Goal: Task Accomplishment & Management: Manage account settings

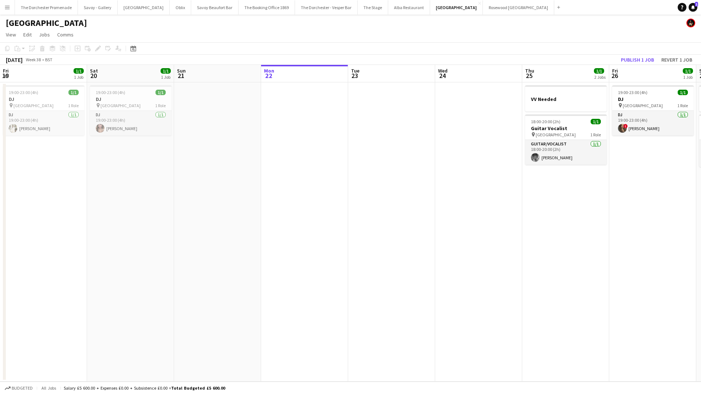
scroll to position [0, 242]
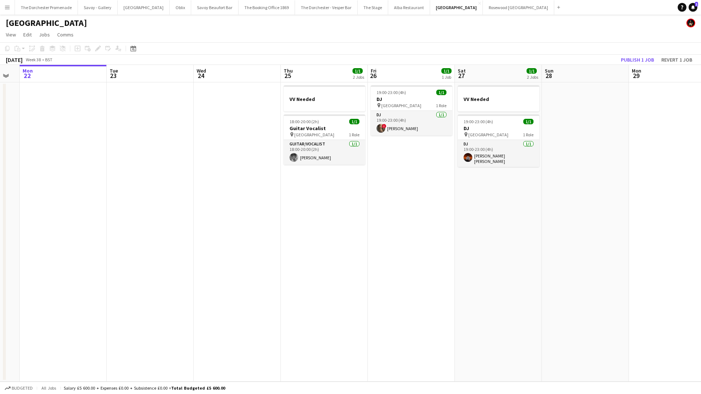
click at [11, 6] on button "Menu" at bounding box center [7, 7] width 15 height 15
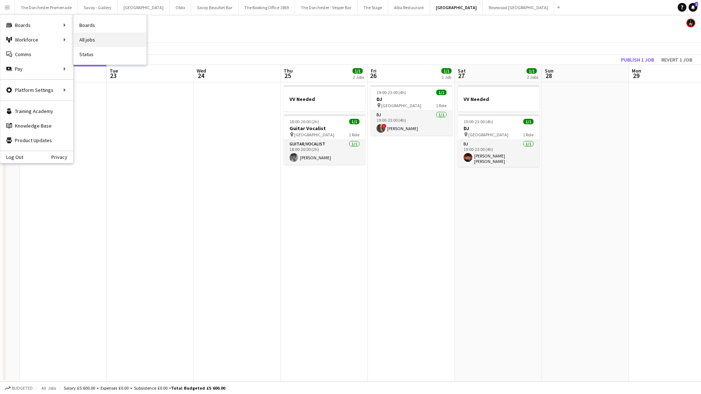
click at [119, 36] on link "All jobs" at bounding box center [110, 39] width 73 height 15
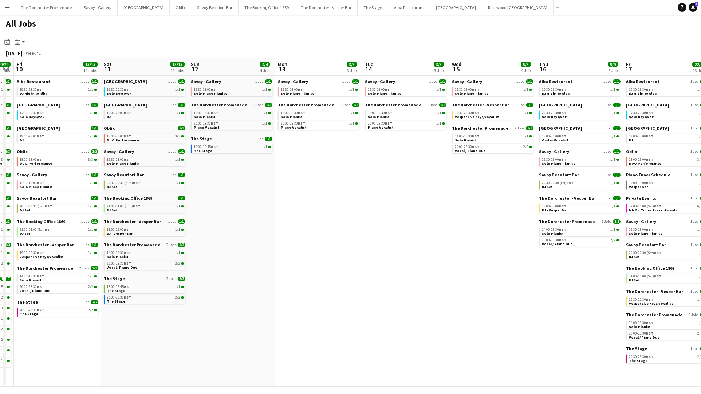
scroll to position [0, 208]
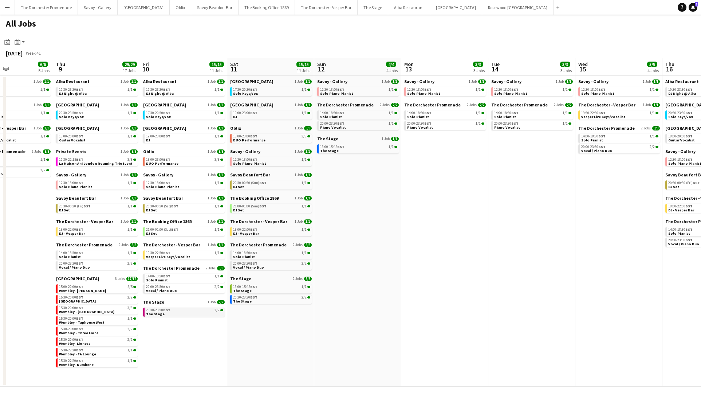
click at [180, 314] on link "20:30-23:30 BST 2/2 The Stage" at bounding box center [184, 311] width 77 height 8
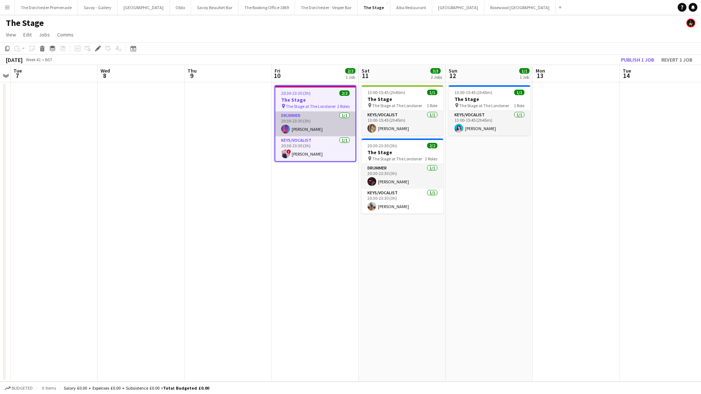
click at [324, 122] on app-card-role "Drummer 1/1 20:30-23:30 (3h) Greg Burns" at bounding box center [315, 123] width 80 height 25
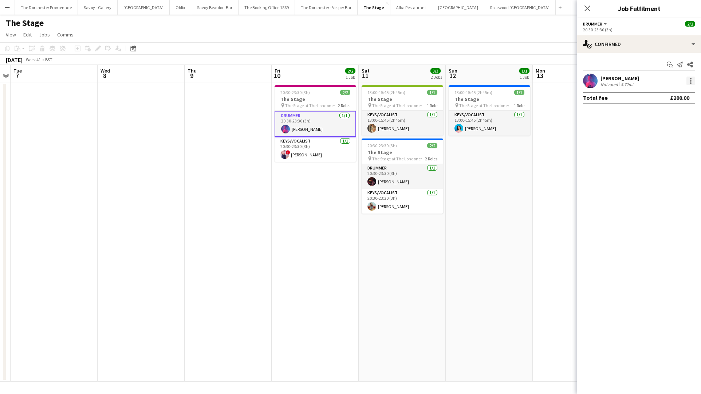
click at [687, 79] on div at bounding box center [691, 81] width 9 height 9
click at [673, 167] on span "Remove" at bounding box center [666, 164] width 45 height 7
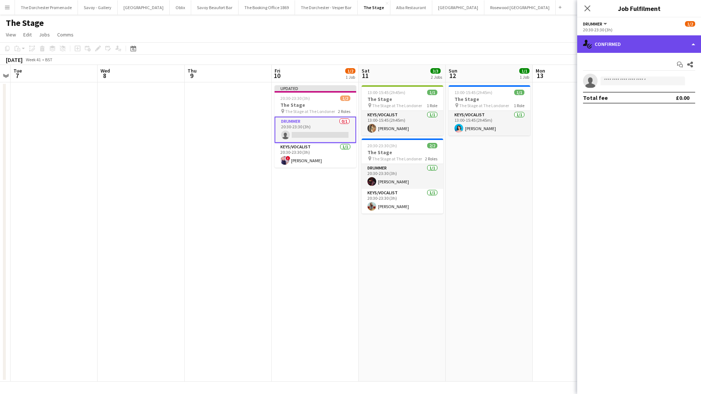
click at [620, 46] on div "single-neutral-actions-check-2 Confirmed" at bounding box center [639, 43] width 124 height 17
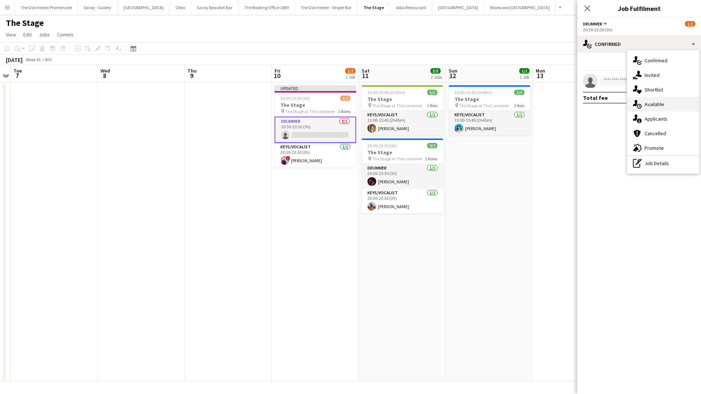
click at [664, 103] on span "Available" at bounding box center [655, 104] width 20 height 7
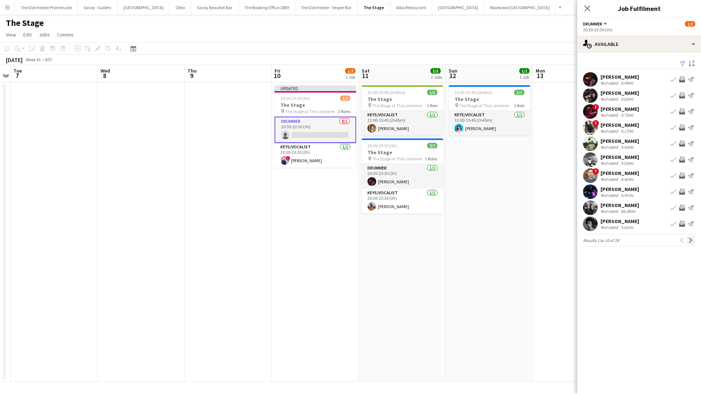
click at [692, 240] on app-icon "Next" at bounding box center [691, 240] width 5 height 5
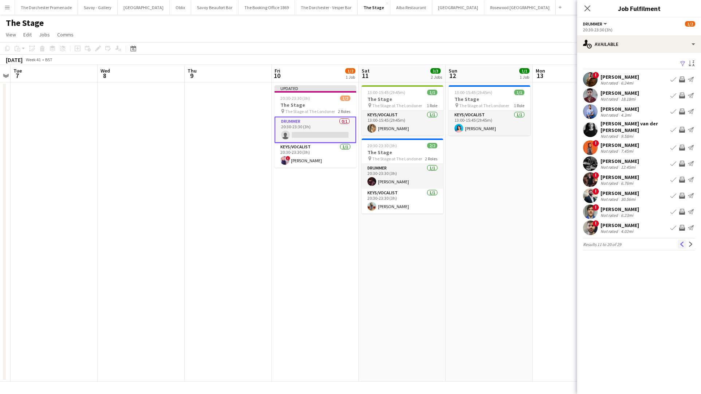
click at [681, 242] on app-icon "Previous" at bounding box center [682, 244] width 5 height 5
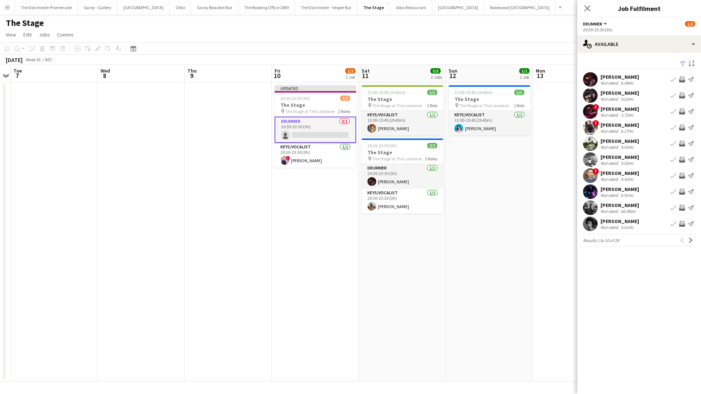
click at [677, 159] on button "Book crew" at bounding box center [673, 159] width 9 height 9
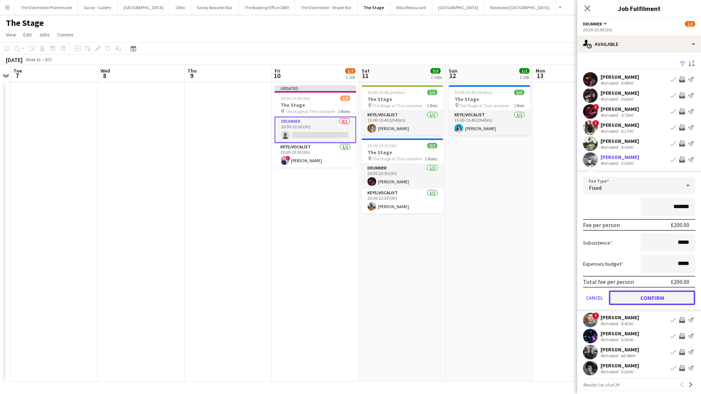
click at [616, 297] on button "Confirm" at bounding box center [652, 297] width 86 height 15
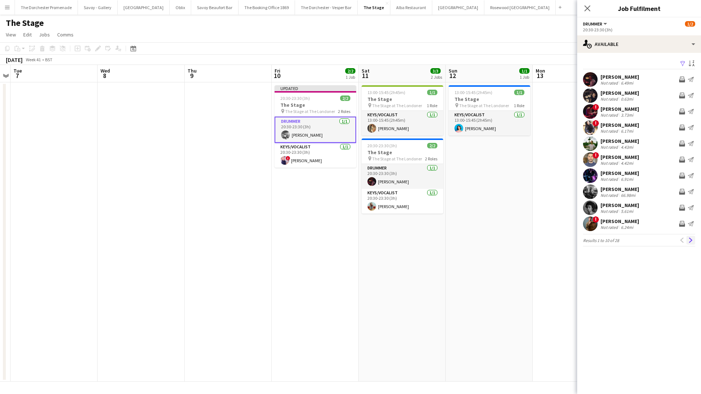
click at [688, 239] on button "Next" at bounding box center [691, 240] width 9 height 9
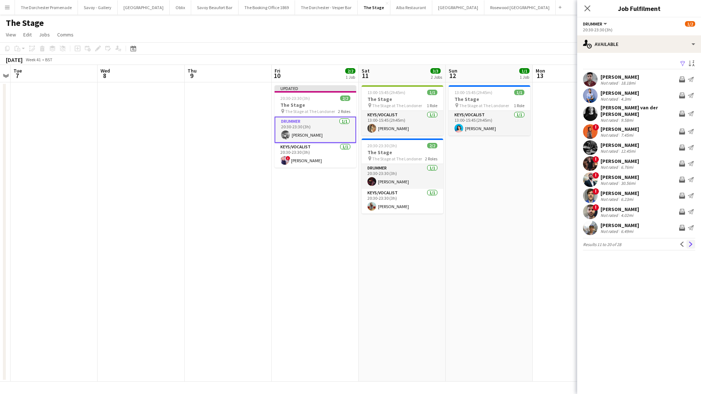
click at [689, 242] on app-icon "Next" at bounding box center [691, 244] width 5 height 5
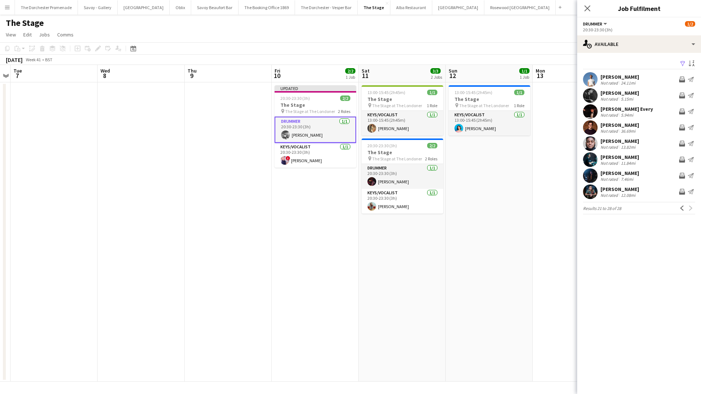
click at [499, 195] on app-date-cell "13:00-15:45 (2h45m) 1/1 The Stage pin The Stage at The Londoner 1 Role Keys/Voc…" at bounding box center [489, 231] width 87 height 299
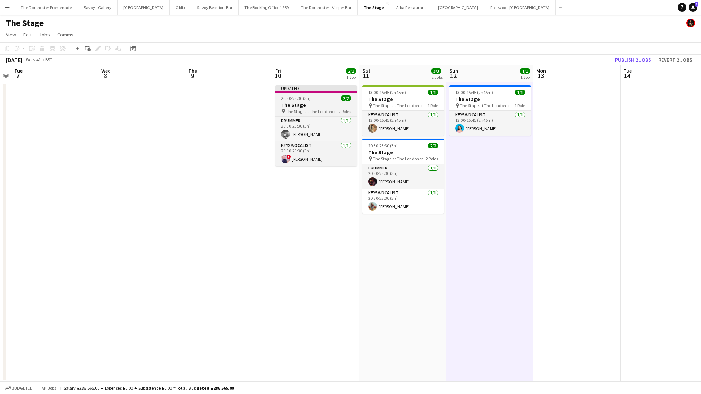
click at [312, 109] on span "The Stage at The Londoner" at bounding box center [311, 111] width 50 height 5
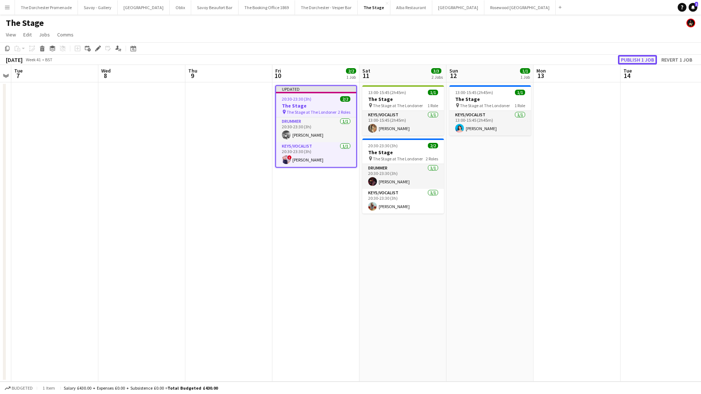
click at [641, 62] on button "Publish 1 job" at bounding box center [637, 59] width 39 height 9
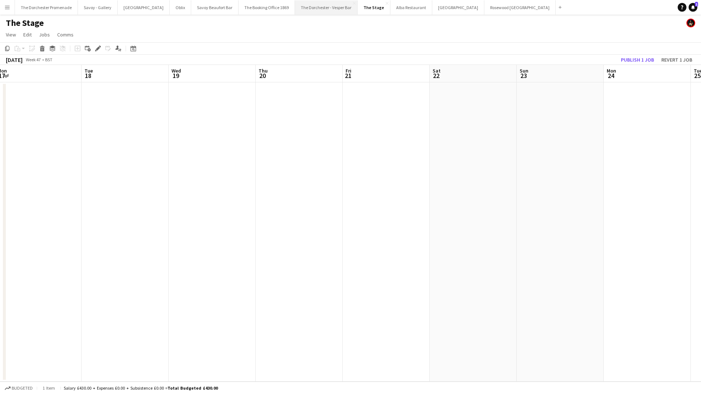
scroll to position [0, 178]
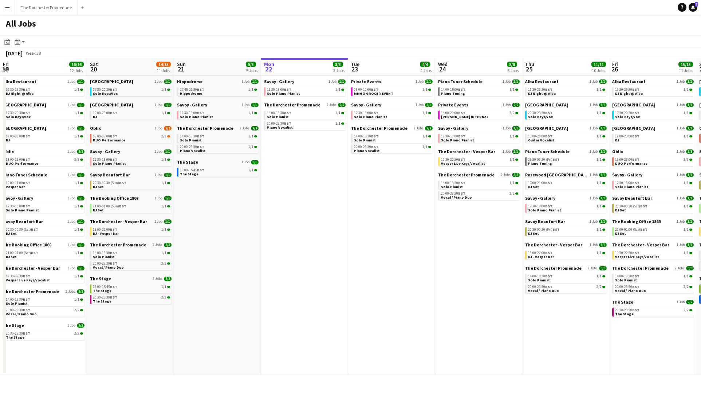
scroll to position [0, 174]
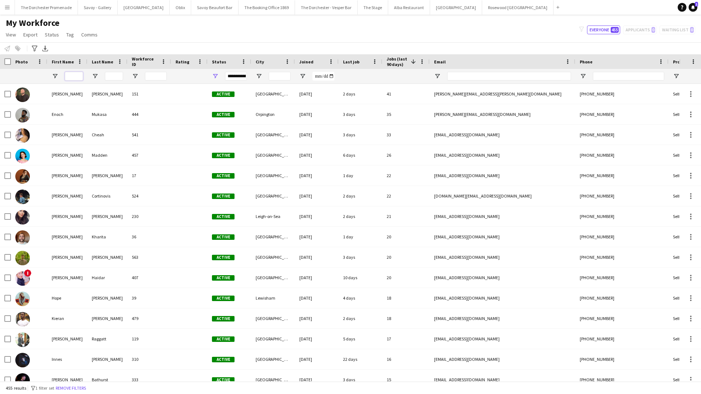
click at [78, 75] on input "First Name Filter Input" at bounding box center [74, 76] width 18 height 9
type input "*"
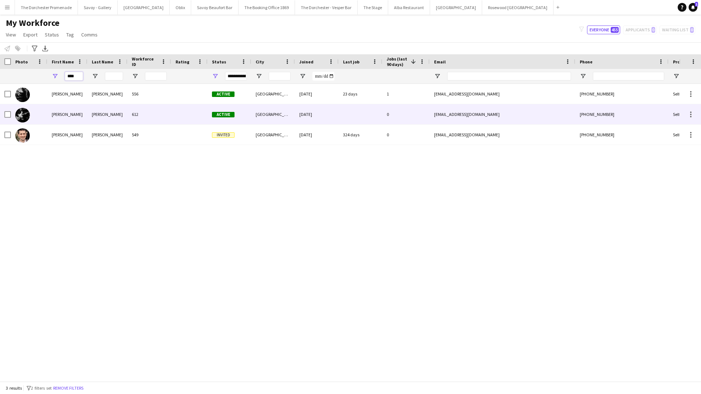
type input "****"
click at [96, 119] on div "Mann" at bounding box center [107, 114] width 40 height 20
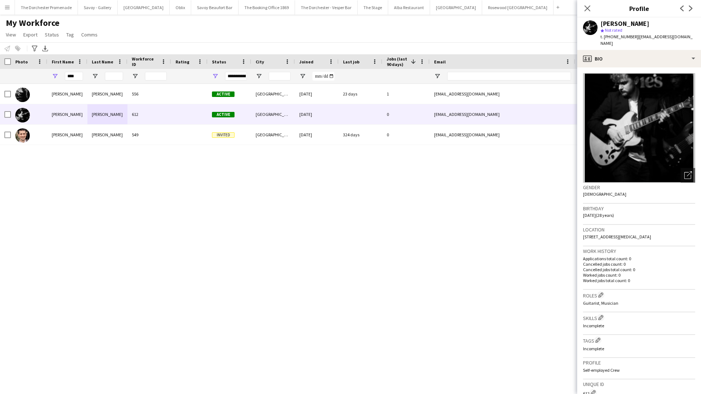
drag, startPoint x: 633, startPoint y: 36, endPoint x: 604, endPoint y: 38, distance: 28.8
click at [604, 38] on span "t. +447519027126" at bounding box center [620, 36] width 38 height 5
copy span "+447519027126"
click at [81, 77] on input "****" at bounding box center [74, 76] width 18 height 9
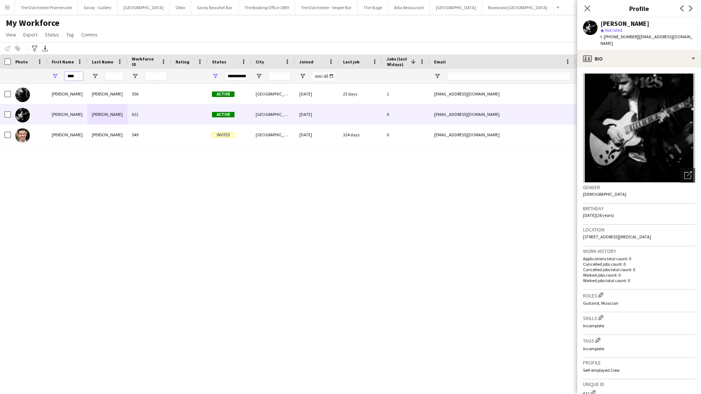
click at [81, 77] on input "****" at bounding box center [74, 76] width 18 height 9
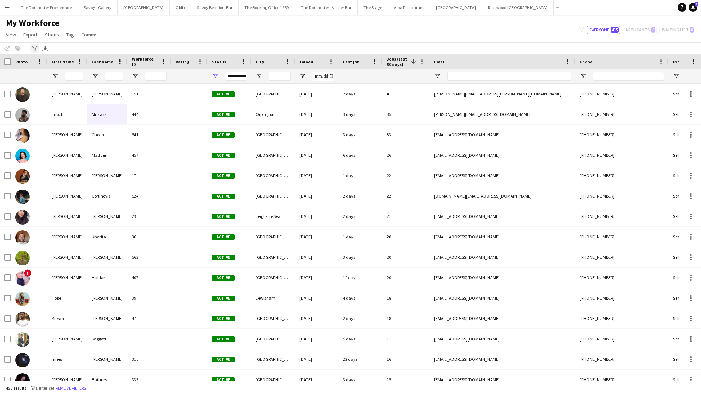
click at [38, 48] on div "Advanced filters" at bounding box center [34, 48] width 9 height 9
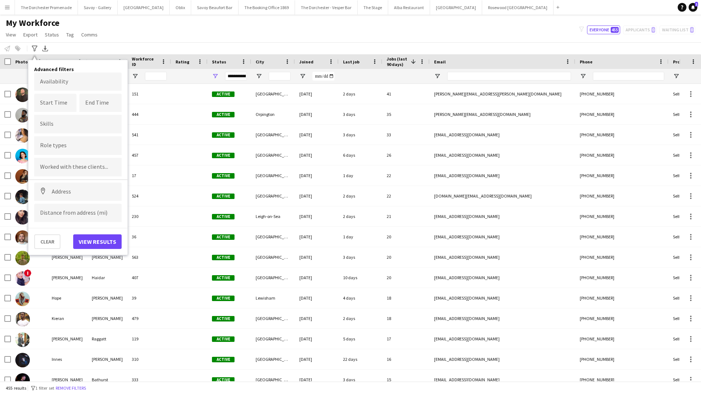
click at [57, 141] on div at bounding box center [77, 145] width 87 height 19
type input "******"
click at [62, 185] on div "Guitarist" at bounding box center [77, 183] width 87 height 17
click at [91, 243] on button "View results" at bounding box center [97, 241] width 48 height 15
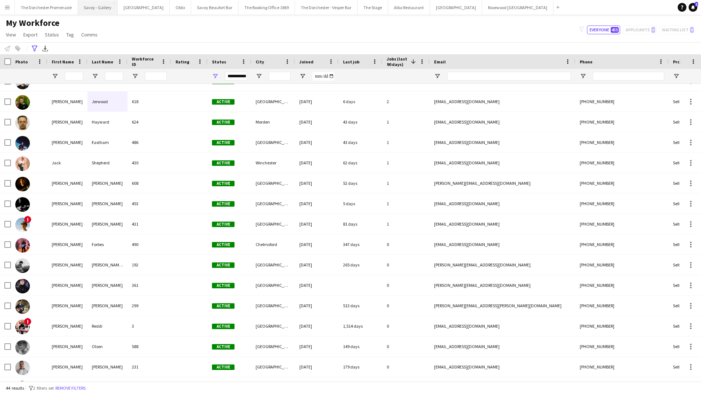
click at [93, 3] on button "Savoy - Gallery Close" at bounding box center [98, 7] width 40 height 14
